Goal: Transaction & Acquisition: Purchase product/service

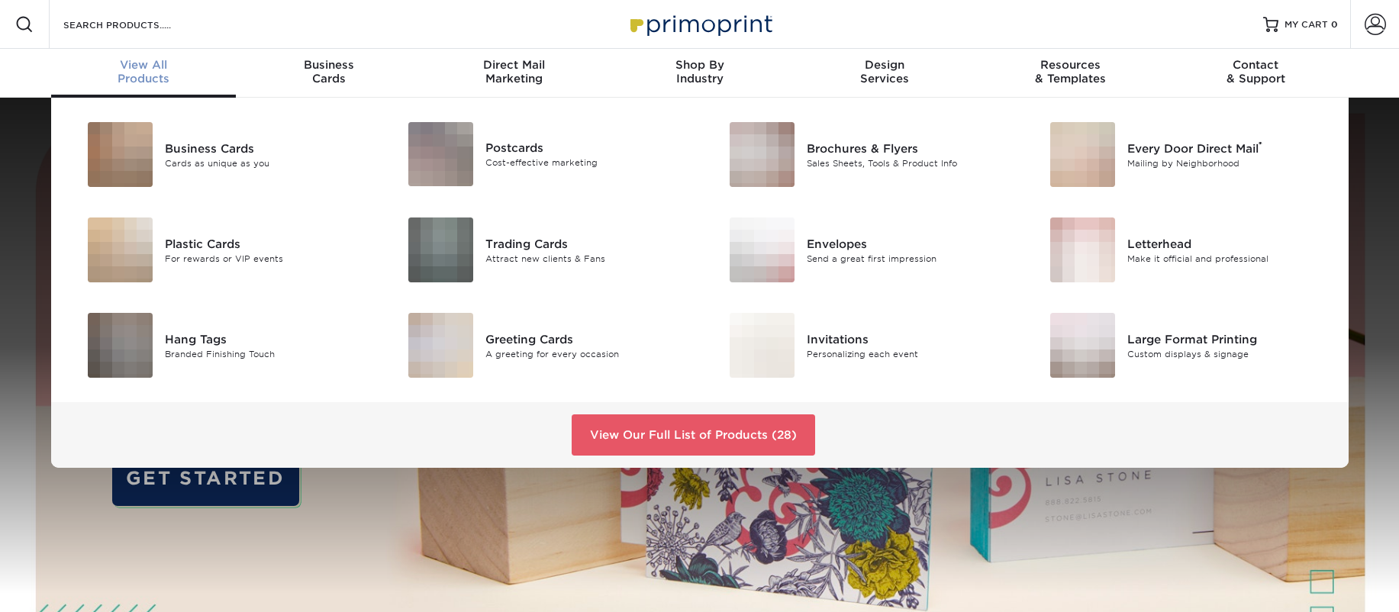
click at [170, 67] on span "View All" at bounding box center [143, 65] width 185 height 14
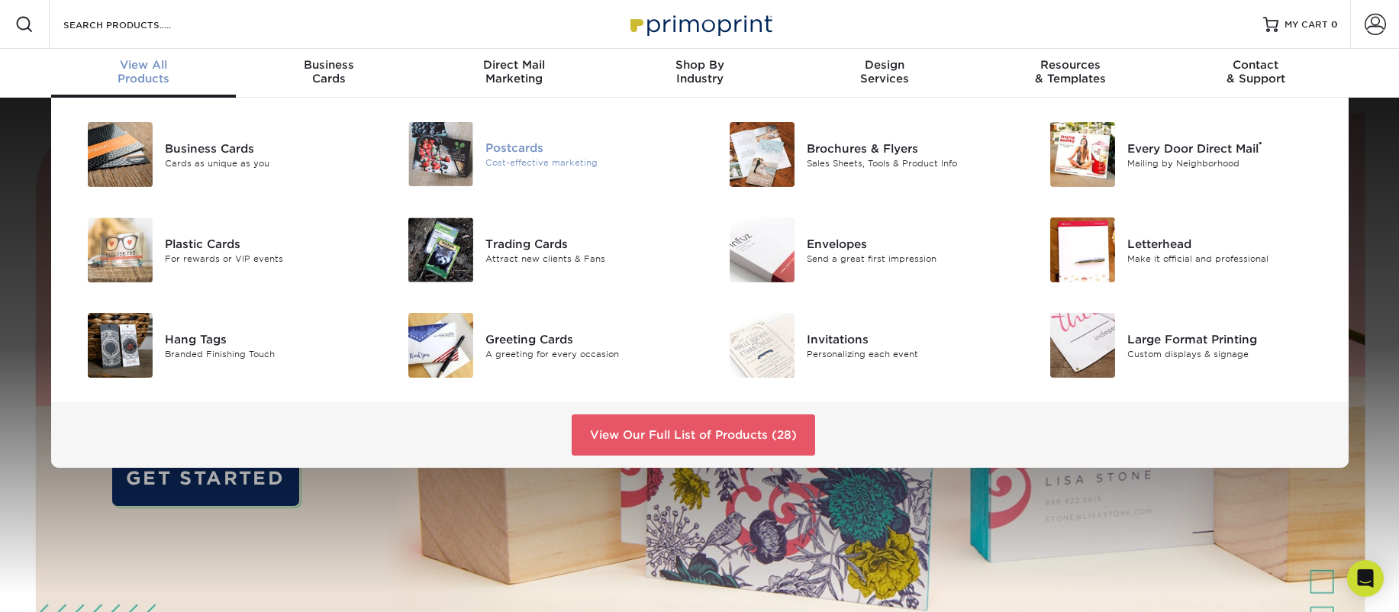
click at [502, 153] on div "Postcards" at bounding box center [586, 148] width 202 height 17
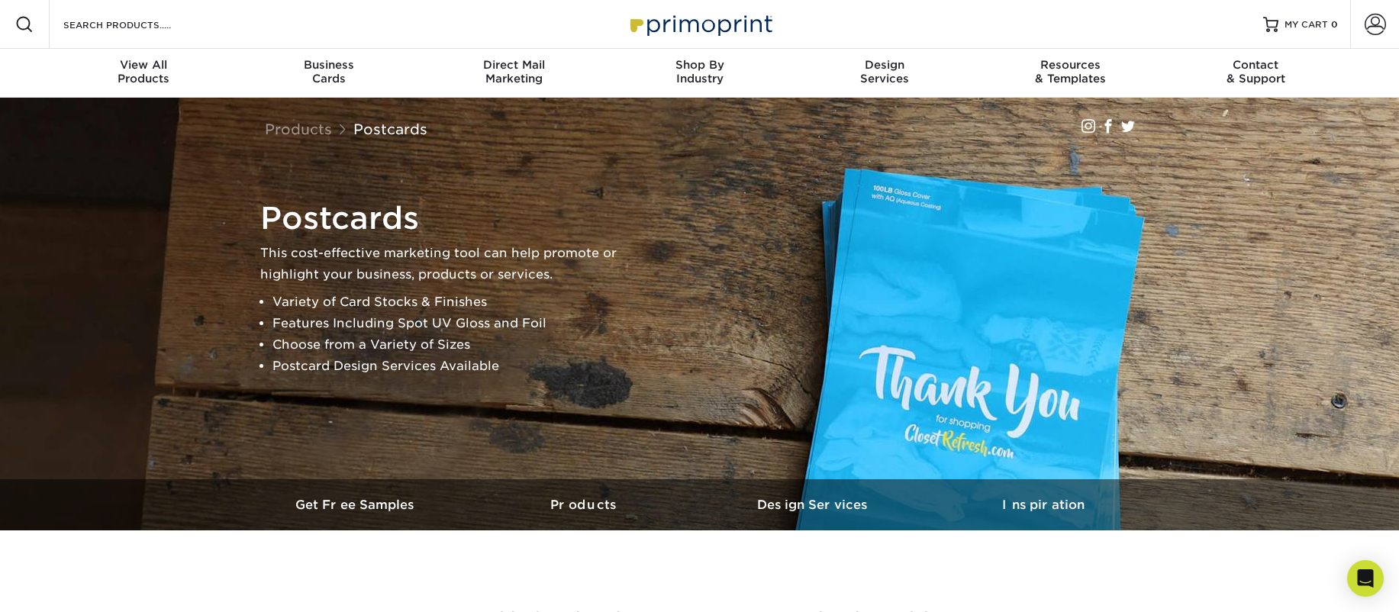
click at [907, 344] on div "Postcards This cost-effective marketing tool can help promote or highlight your…" at bounding box center [707, 288] width 916 height 189
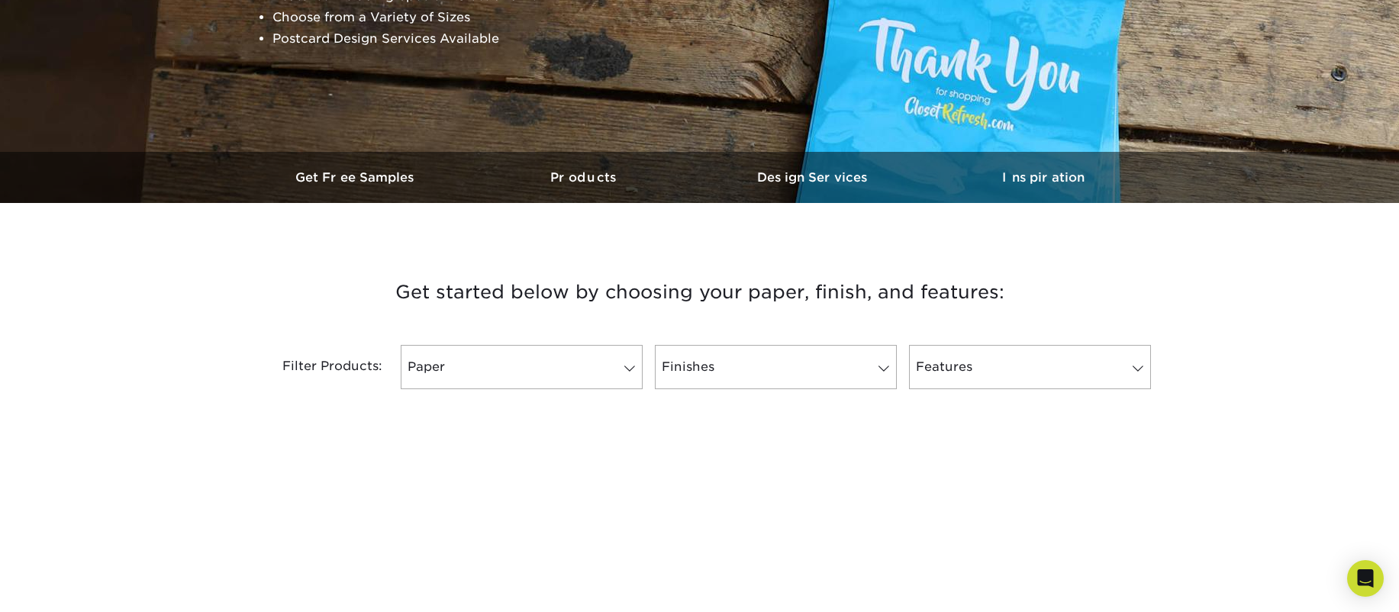
scroll to position [332, 0]
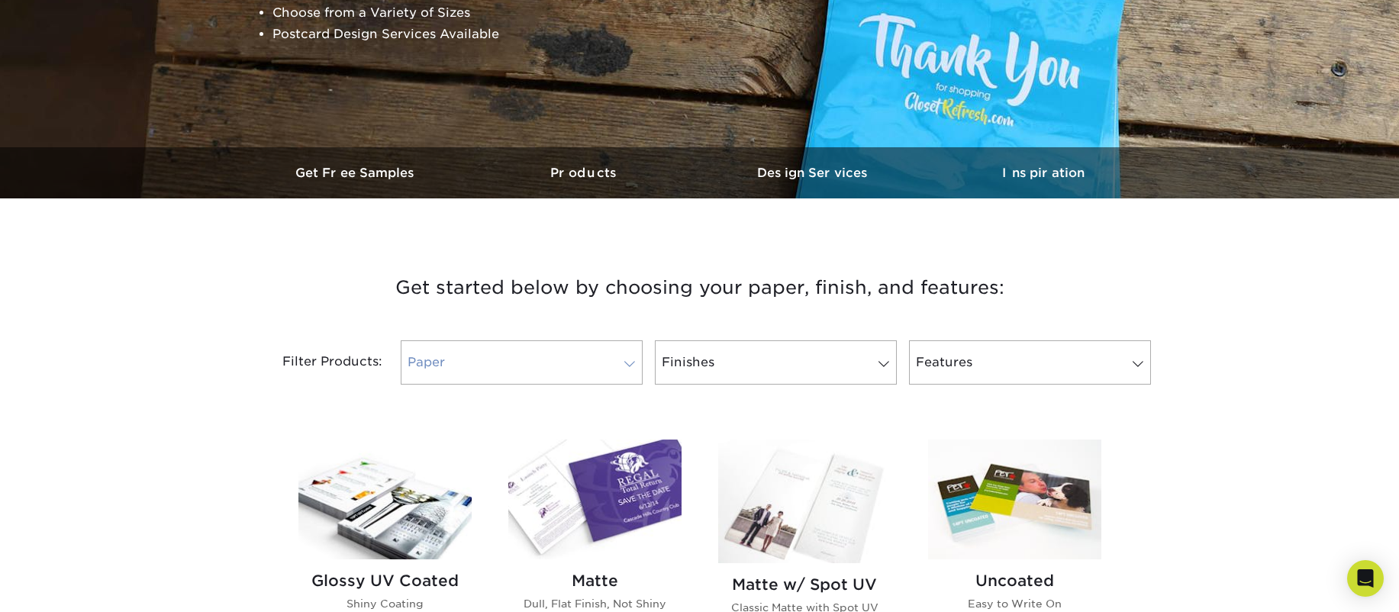
click at [627, 362] on span at bounding box center [629, 364] width 21 height 12
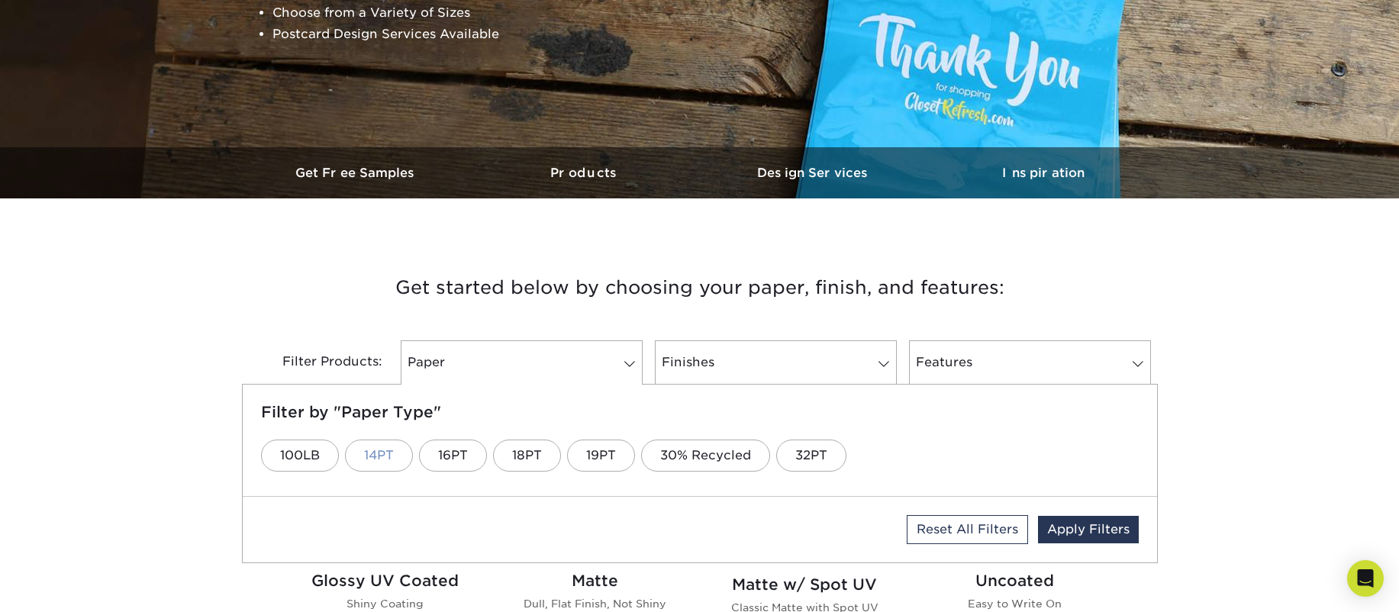
click at [375, 459] on link "14PT" at bounding box center [379, 455] width 68 height 32
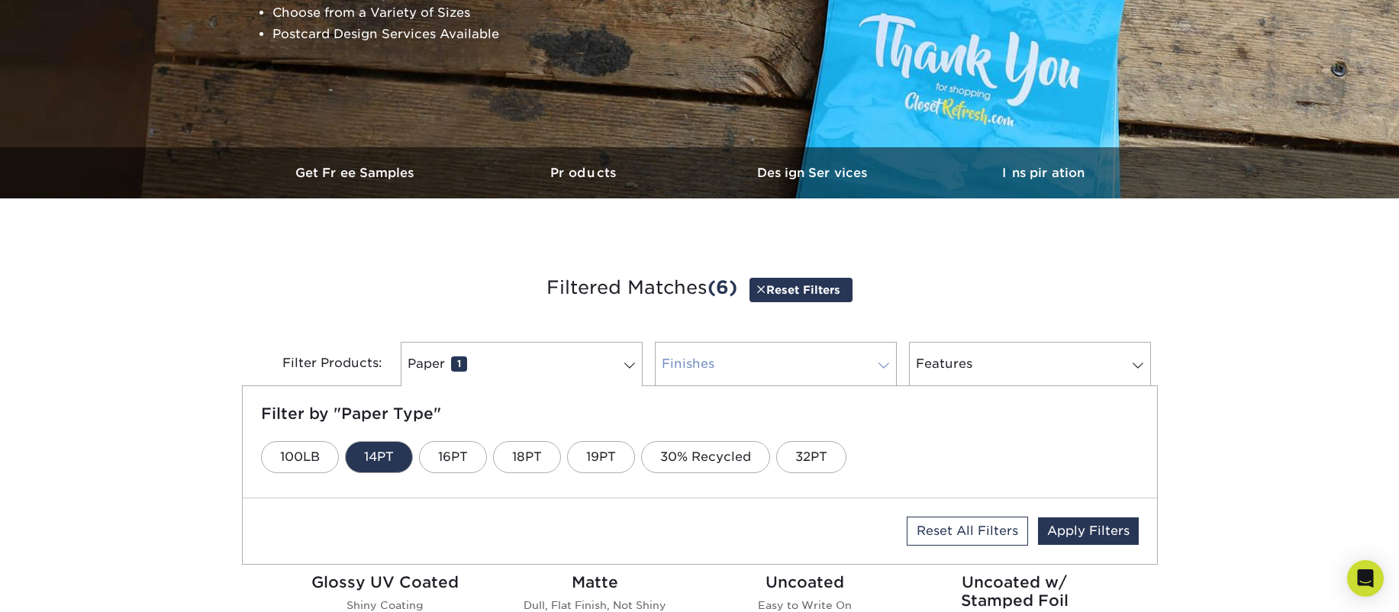
click at [880, 362] on span at bounding box center [883, 365] width 21 height 12
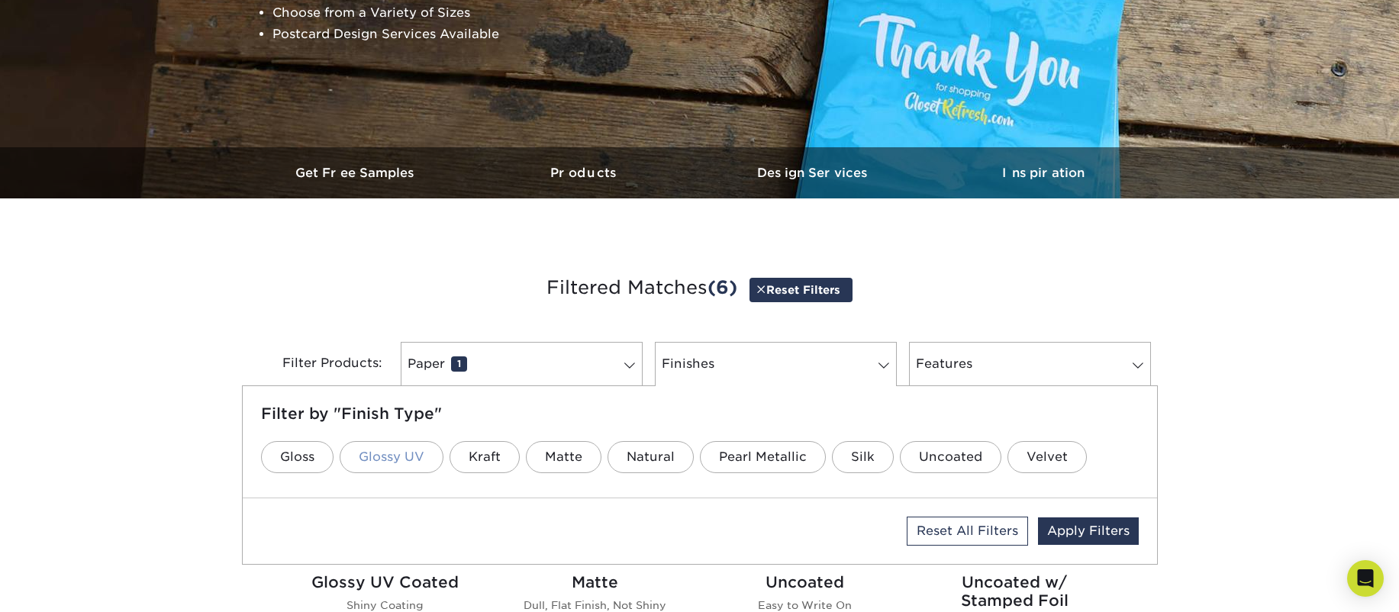
click at [386, 449] on link "Glossy UV" at bounding box center [392, 457] width 104 height 32
click at [1133, 362] on span at bounding box center [1137, 365] width 21 height 12
click at [1078, 396] on div "Filter by "Feature Type" 30% Recycled Inline Foil Raised Foil Raised UV Spot UV…" at bounding box center [700, 441] width 914 height 111
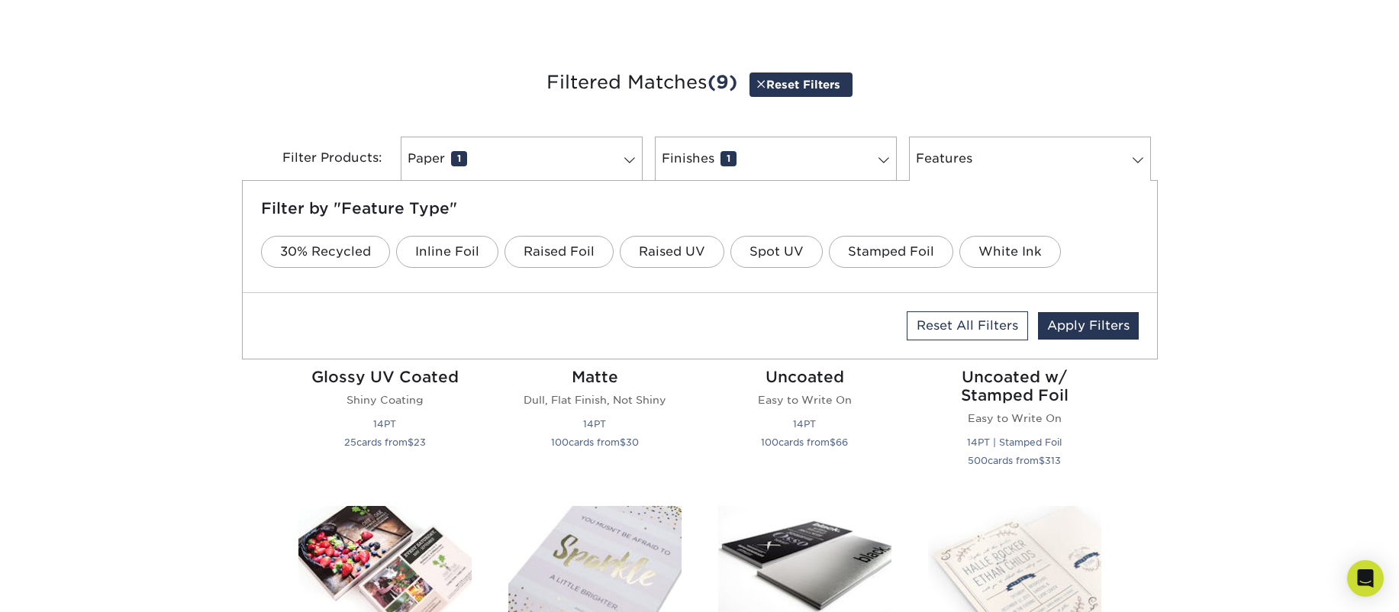
scroll to position [549, 0]
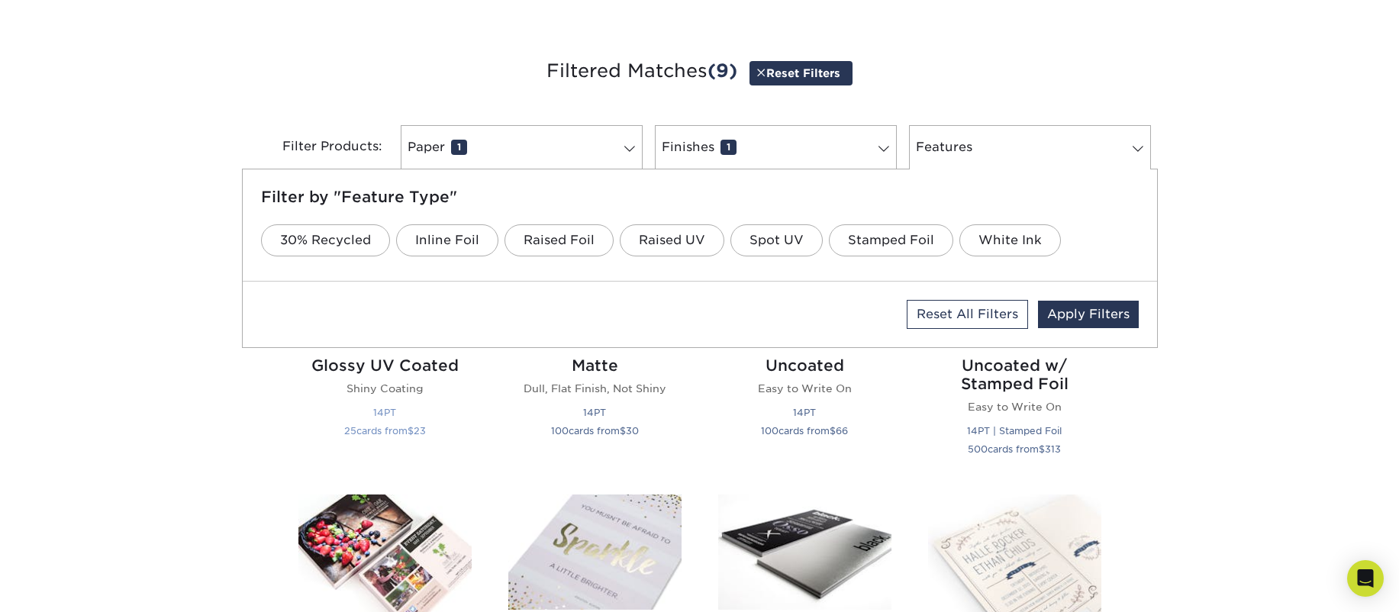
click at [381, 381] on p "Shiny Coating" at bounding box center [384, 388] width 173 height 15
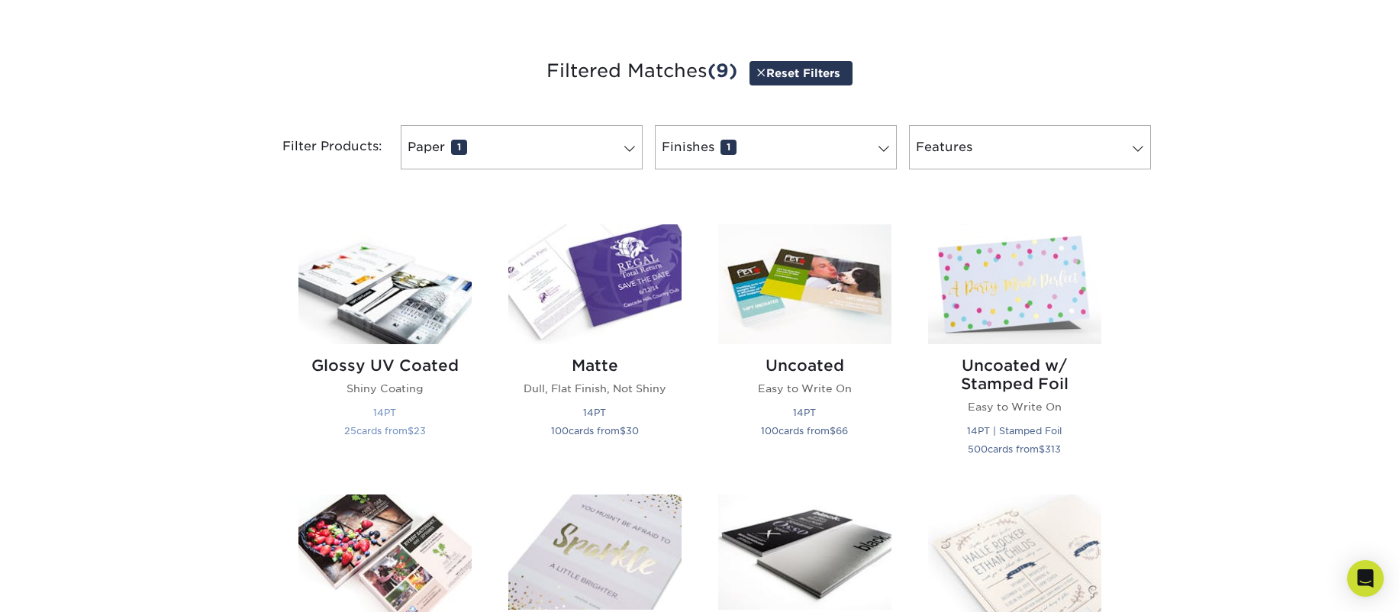
click at [363, 366] on h2 "Glossy UV Coated" at bounding box center [384, 365] width 173 height 18
click at [363, 423] on p "14PT 25 cards from $ 23" at bounding box center [384, 421] width 173 height 37
click at [633, 150] on span at bounding box center [629, 149] width 21 height 12
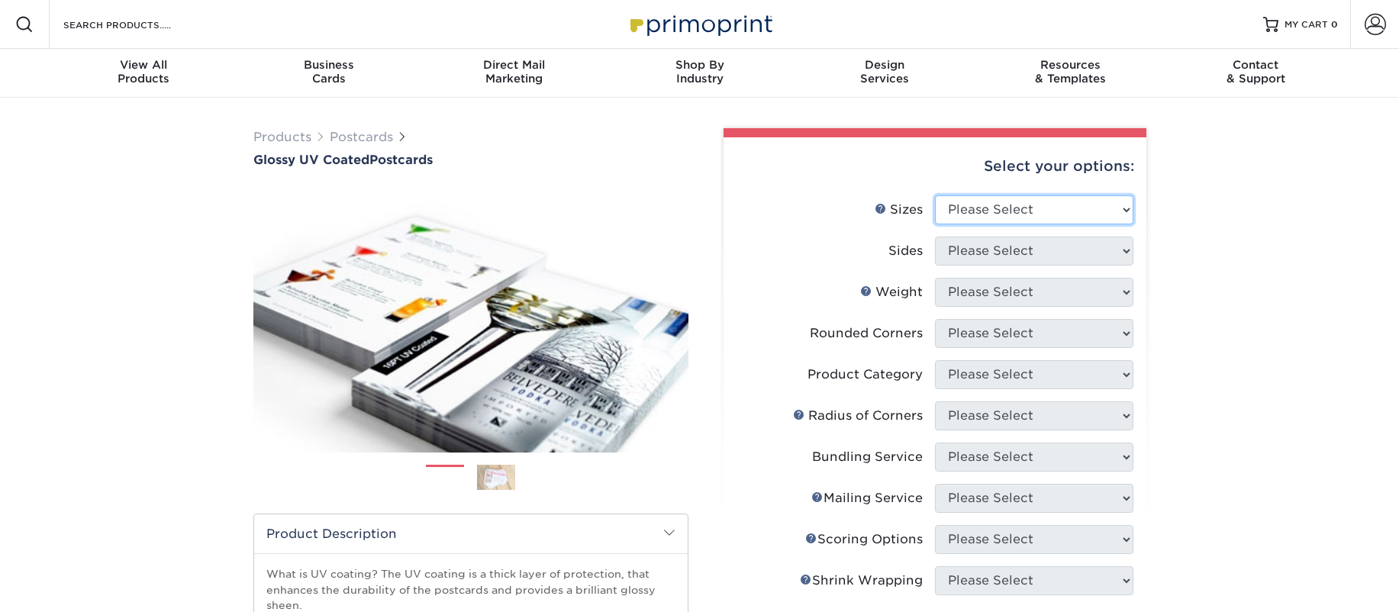
click at [1121, 212] on select "Please Select 1.5" x 7" 2" x 4" 2" x 6" 2" x 7" 2" x 8" 2.12" x 5.5" 2.12" x 5.…" at bounding box center [1034, 209] width 198 height 29
select select "4.00x6.00"
click at [935, 195] on select "Please Select 1.5" x 7" 2" x 4" 2" x 6" 2" x 7" 2" x 8" 2.12" x 5.5" 2.12" x 5.…" at bounding box center [1034, 209] width 198 height 29
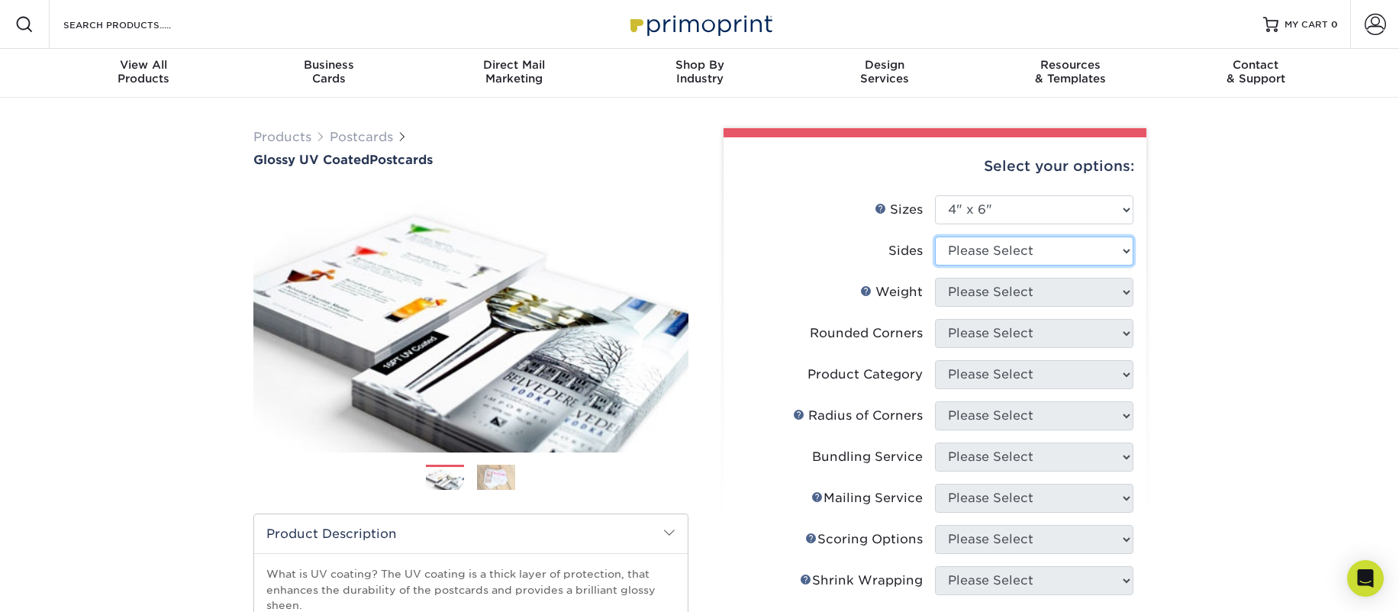
click at [1124, 257] on select "Please Select Print Both Sides Print Front Only" at bounding box center [1034, 251] width 198 height 29
select select "32d3c223-f82c-492b-b915-ba065a00862f"
click at [935, 237] on select "Please Select Print Both Sides Print Front Only" at bounding box center [1034, 251] width 198 height 29
click at [1127, 294] on select "Please Select 14PT 16PT 18PT C1S" at bounding box center [1034, 292] width 198 height 29
select select "14PT"
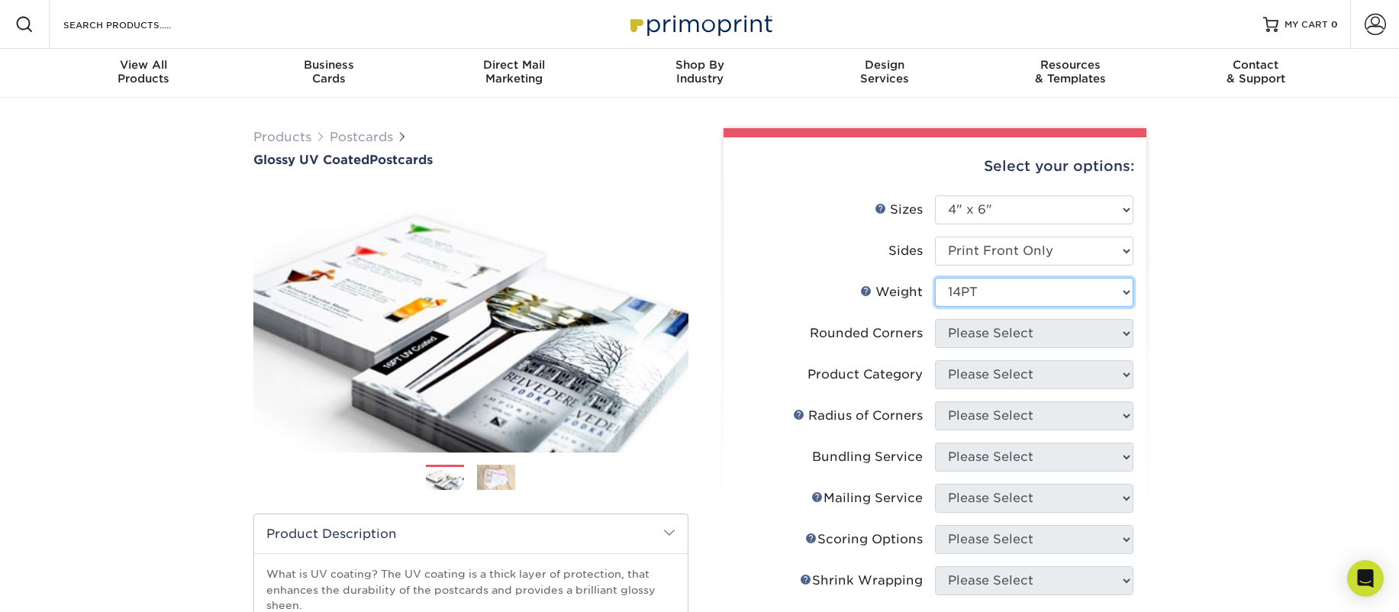
click at [935, 278] on select "Please Select 14PT 16PT 18PT C1S" at bounding box center [1034, 292] width 198 height 29
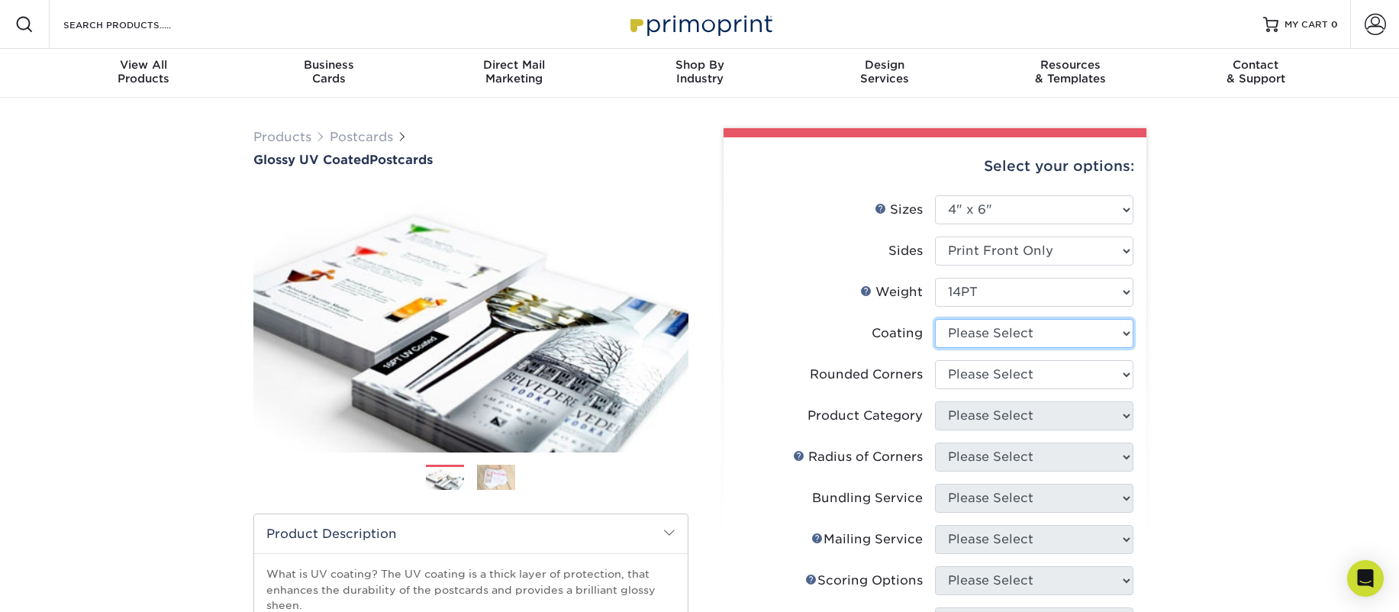
click at [1125, 334] on select at bounding box center [1034, 333] width 198 height 29
select select "1e8116af-acfc-44b1-83dc-8181aa338834"
click at [935, 319] on select at bounding box center [1034, 333] width 198 height 29
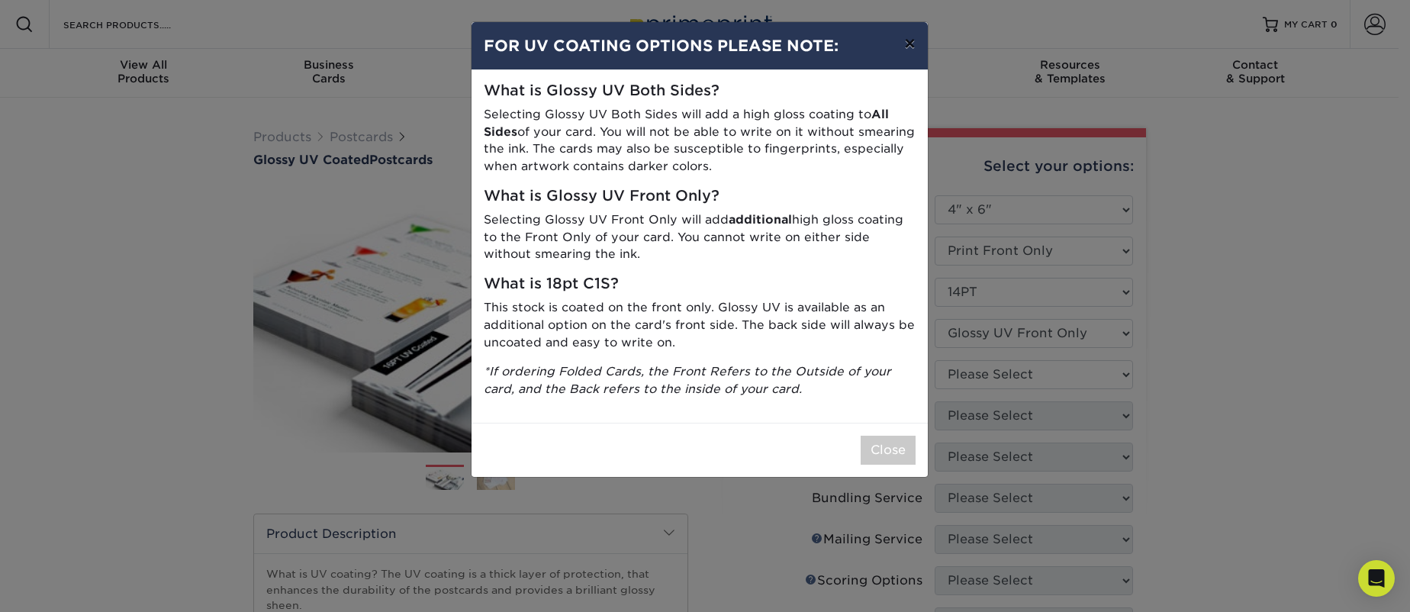
click at [906, 45] on button "×" at bounding box center [909, 43] width 35 height 43
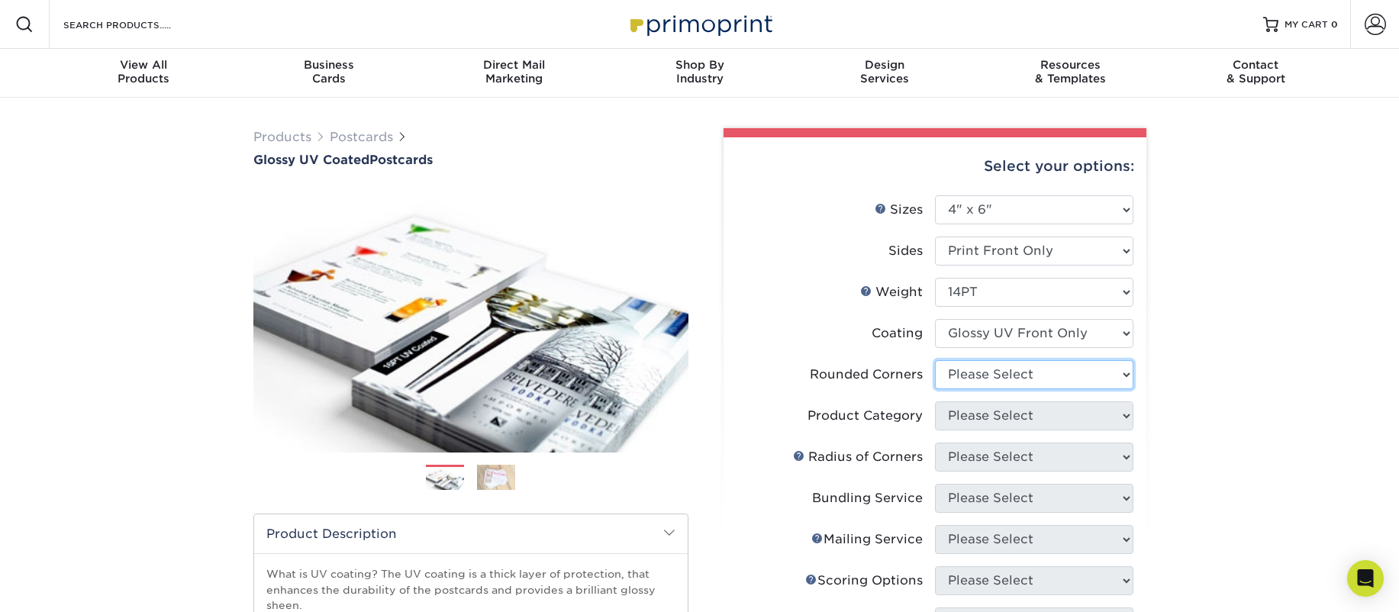
click at [1119, 375] on select "Please Select Yes - Round 4 Corners No" at bounding box center [1034, 374] width 198 height 29
select select "0"
click at [935, 360] on select "Please Select Yes - Round 4 Corners No" at bounding box center [1034, 374] width 198 height 29
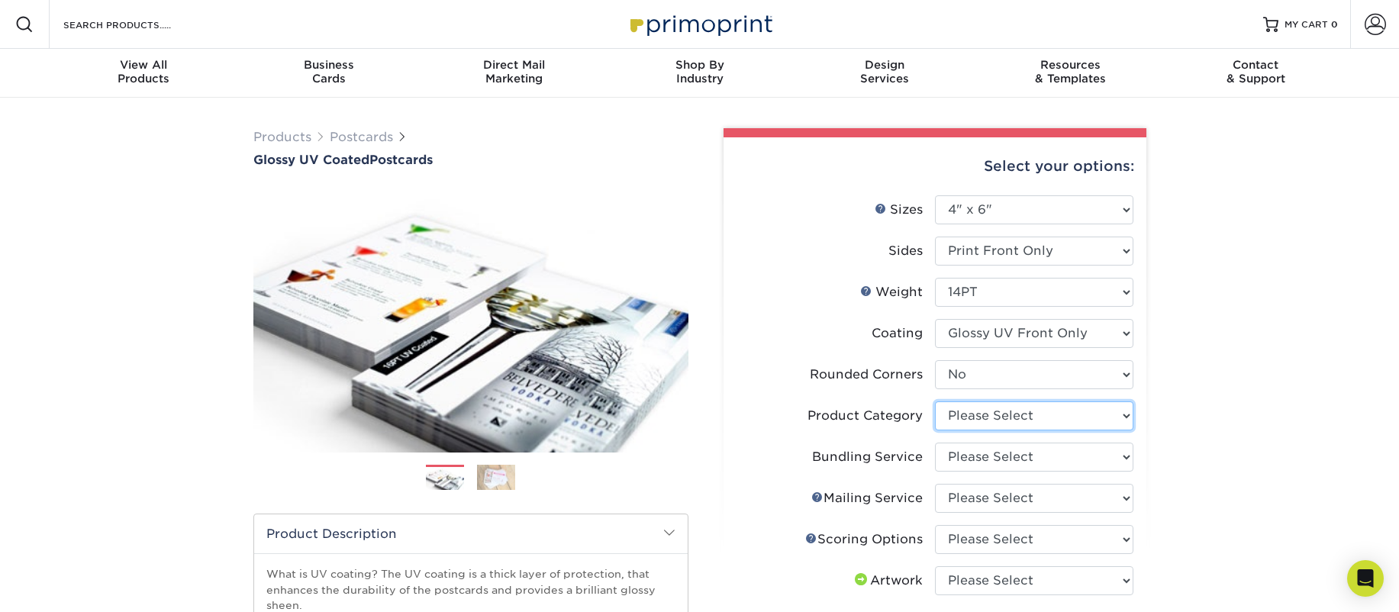
click at [1130, 414] on select "Please Select Postcards" at bounding box center [1034, 415] width 198 height 29
select select "9b7272e0-d6c8-4c3c-8e97-d3a1bcdab858"
click at [935, 401] on select "Please Select Postcards" at bounding box center [1034, 415] width 198 height 29
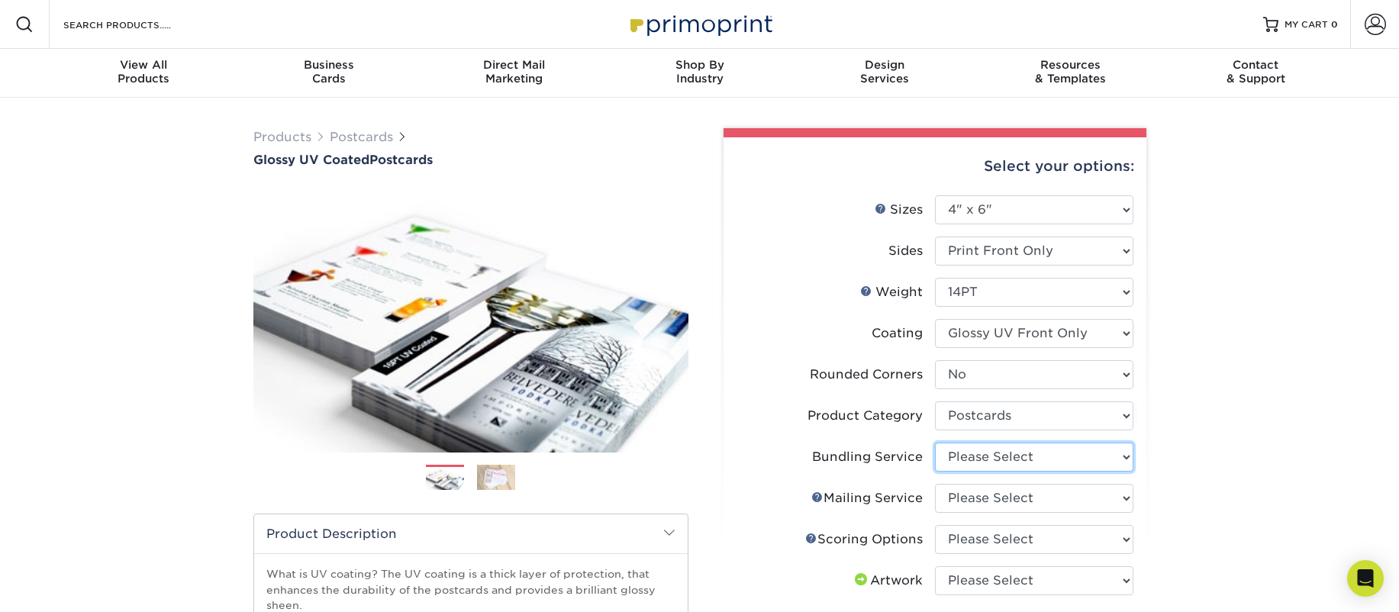
click at [1126, 455] on select "Please Select No Bundling Services Yes, Bundles of 50 (+2 Days) Yes, Bundles of…" at bounding box center [1034, 457] width 198 height 29
select select "58689abb-25c0-461c-a4c3-a80b627d6649"
click at [935, 443] on select "Please Select No Bundling Services Yes, Bundles of 50 (+2 Days) Yes, Bundles of…" at bounding box center [1034, 457] width 198 height 29
click at [1119, 497] on select "Please Select No Direct Mailing Service No, I will mail/stamp/imprint Direct Ma…" at bounding box center [1034, 498] width 198 height 29
select select "3e5e9bdd-d78a-4c28-a41d-fe1407925ca6"
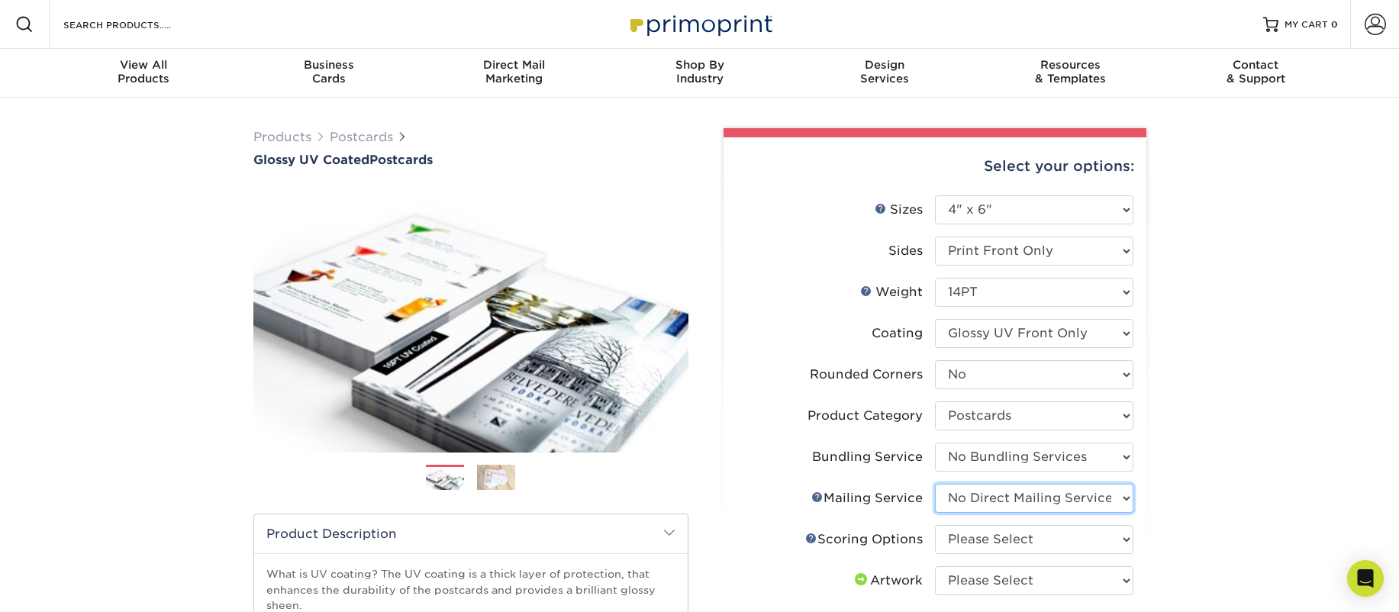
click at [935, 484] on select "Please Select No Direct Mailing Service No, I will mail/stamp/imprint Direct Ma…" at bounding box center [1034, 498] width 198 height 29
click at [1122, 537] on select "Please Select No Scoring One Score" at bounding box center [1034, 539] width 198 height 29
select select "16ebe401-5398-422d-8cb0-f3adbb82deb5"
click at [935, 525] on select "Please Select No Scoring One Score" at bounding box center [1034, 539] width 198 height 29
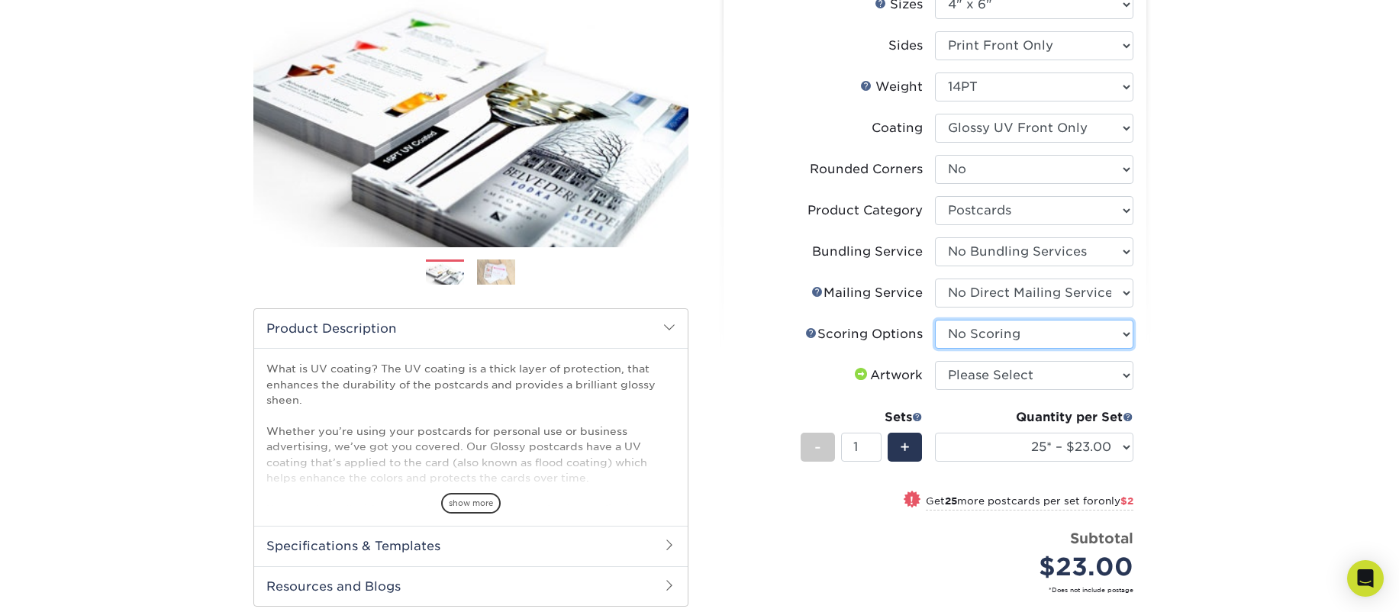
scroll to position [209, 0]
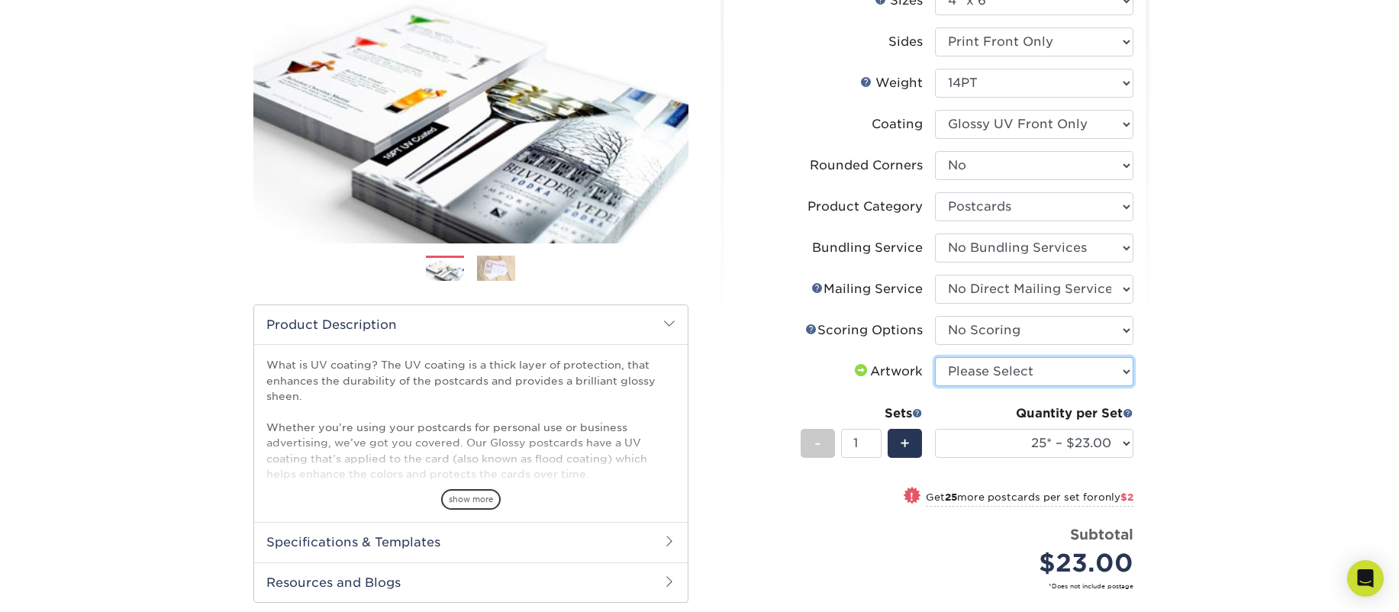
click at [1120, 369] on select "Please Select I will upload files I need a design - $150" at bounding box center [1034, 371] width 198 height 29
select select "upload"
click at [935, 357] on select "Please Select I will upload files I need a design - $150" at bounding box center [1034, 371] width 198 height 29
click at [903, 447] on span "+" at bounding box center [905, 443] width 10 height 23
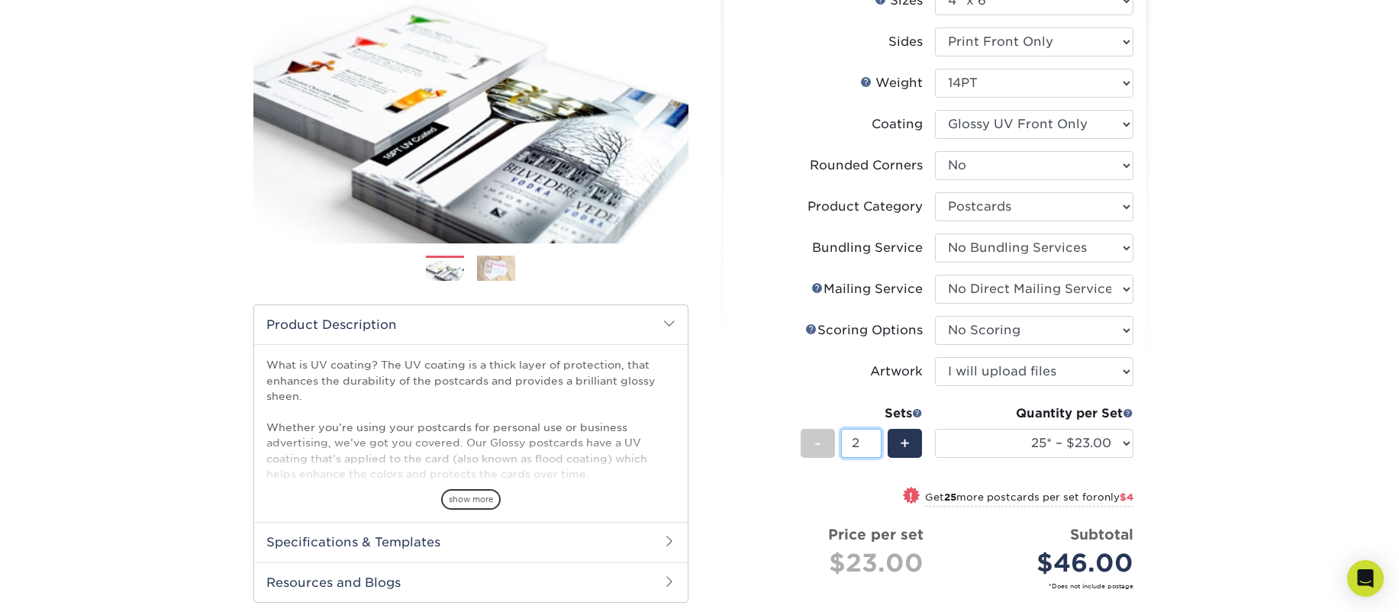
click at [861, 450] on input "2" at bounding box center [861, 443] width 40 height 29
type input "50"
click at [1291, 417] on div "Products Postcards Glossy UV Coated Postcards Previous Next show more 25" at bounding box center [699, 401] width 1399 height 1025
click at [872, 437] on input "50" at bounding box center [861, 443] width 40 height 29
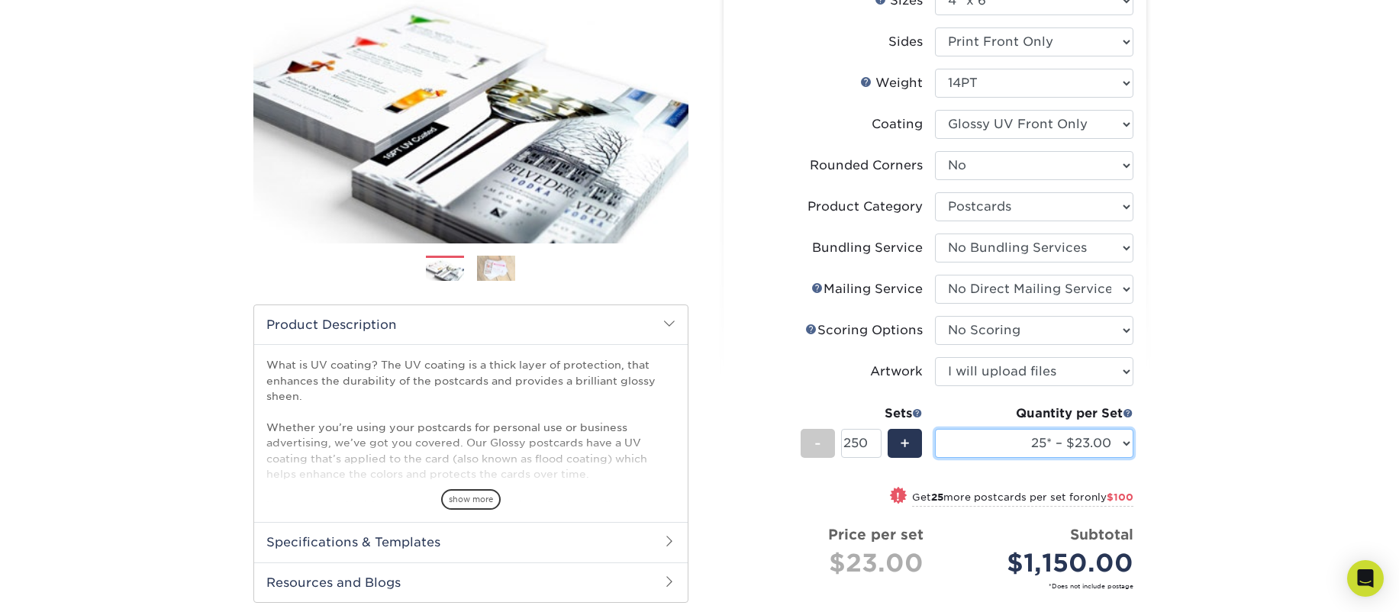
type input "50"
click at [1124, 443] on select "25* – $23.00 50* – $25.00 75* – $25.00 100* – $40.00 250* – $71.00 500 – $85.00…" at bounding box center [1034, 443] width 198 height 29
select select "250* – $71.00"
click at [935, 429] on select "25* – $23.00 50* – $25.00 75* – $25.00 100* – $40.00 250* – $71.00 500 – $85.00…" at bounding box center [1034, 443] width 198 height 29
click at [864, 437] on input "50" at bounding box center [861, 443] width 40 height 29
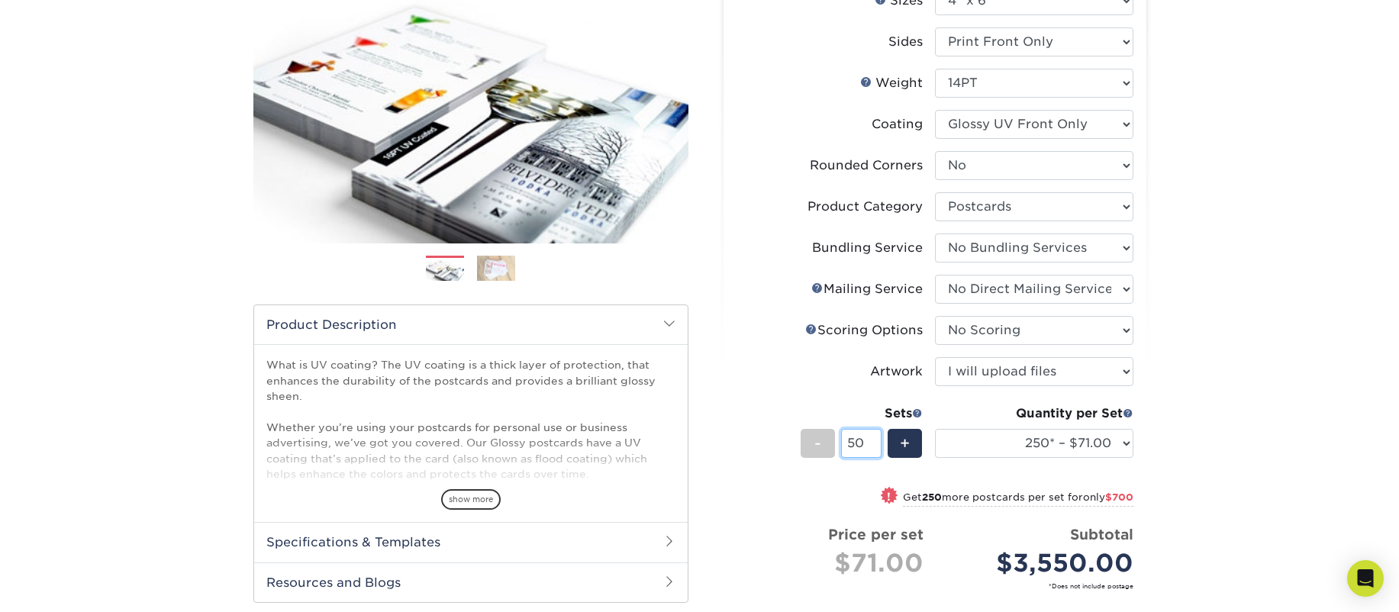
type input "5"
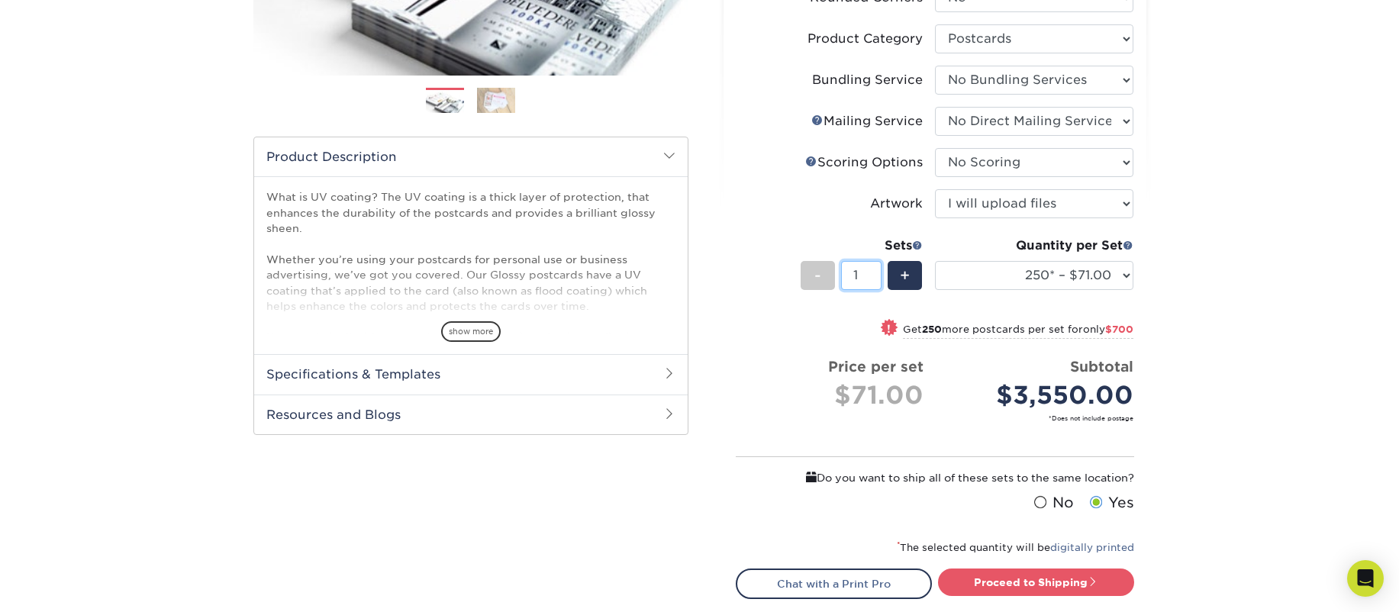
scroll to position [375, 0]
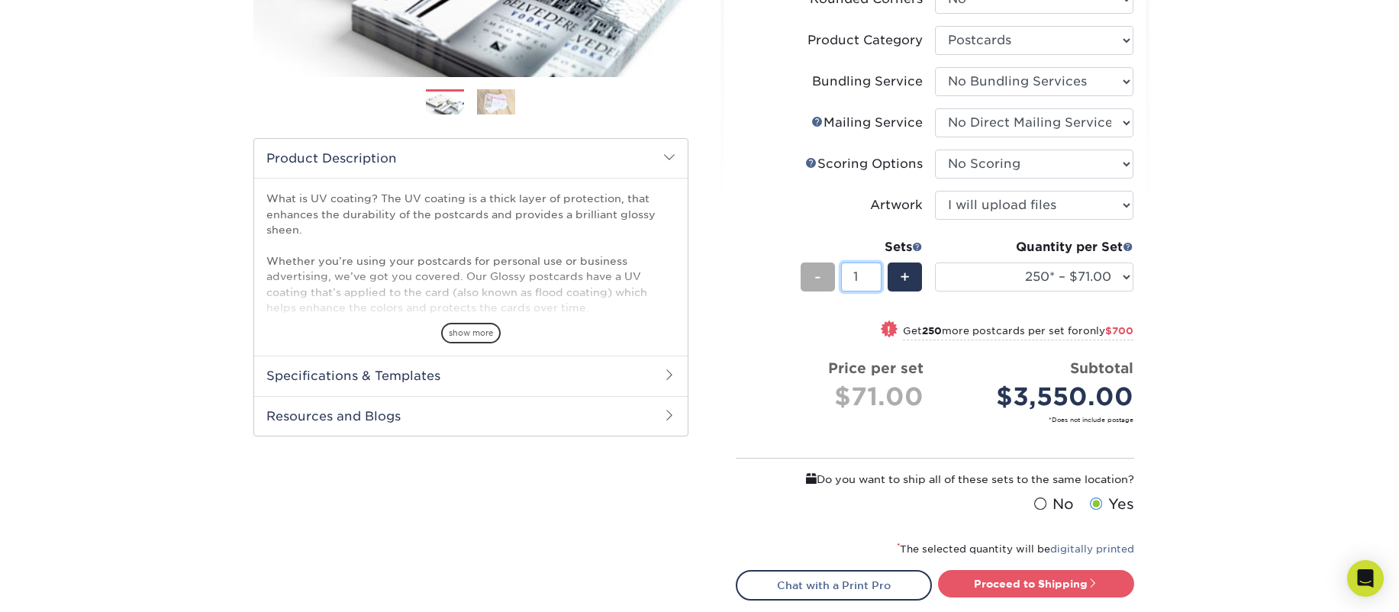
type input "1"
click at [815, 280] on span "-" at bounding box center [817, 277] width 7 height 23
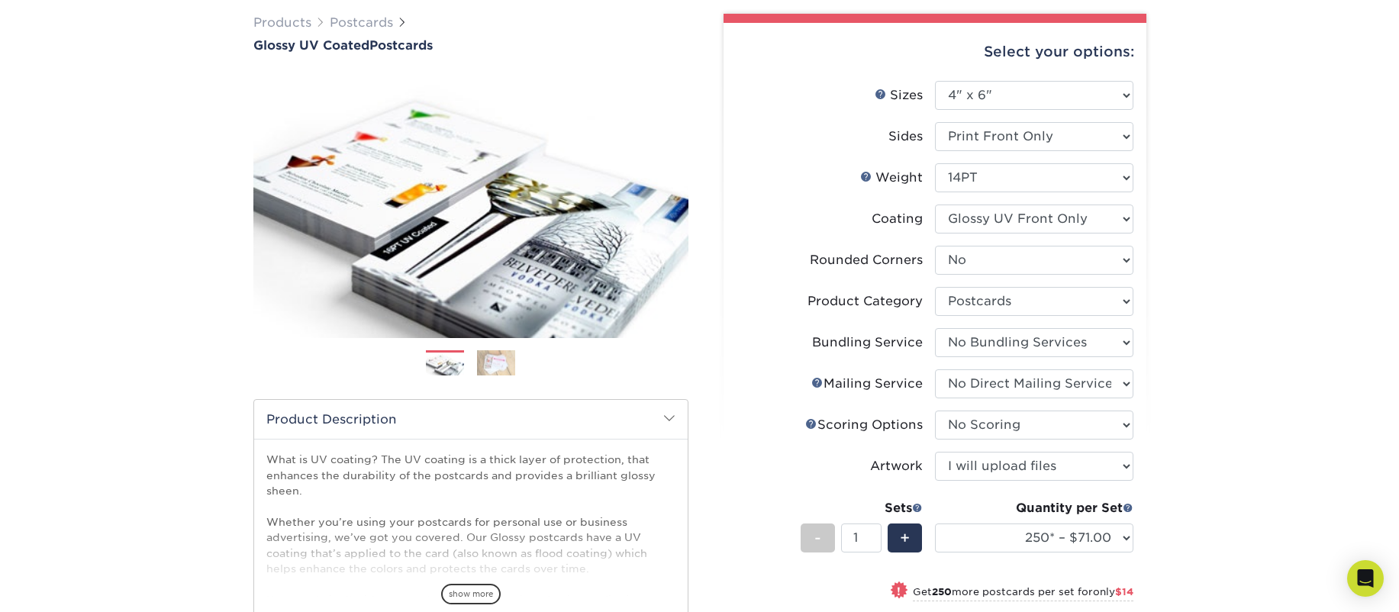
scroll to position [0, 0]
